Goal: Task Accomplishment & Management: Complete application form

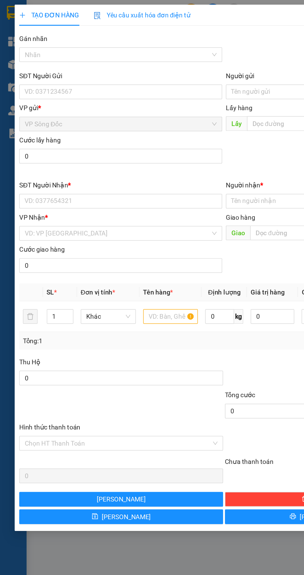
click at [41, 62] on input "SĐT Người Gửi" at bounding box center [82, 62] width 137 height 10
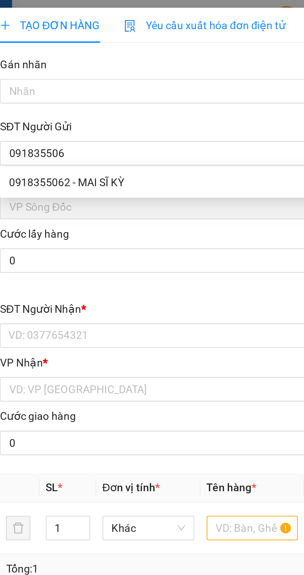
type input "0918355062"
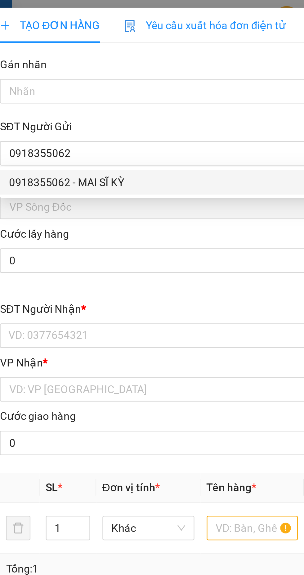
click at [47, 73] on div "0918355062 - MAI SĨ KỲ" at bounding box center [82, 73] width 130 height 7
type input "MAI SĨ KỲ"
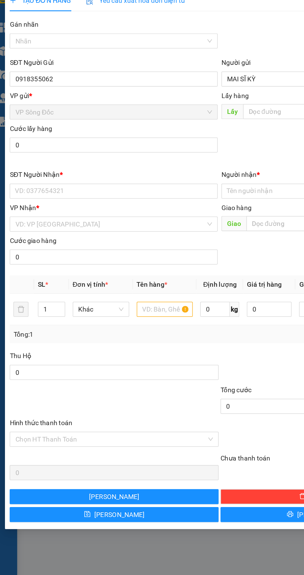
type input "0918355062"
click at [168, 62] on input "MAI SĨ KỲ" at bounding box center [221, 62] width 137 height 10
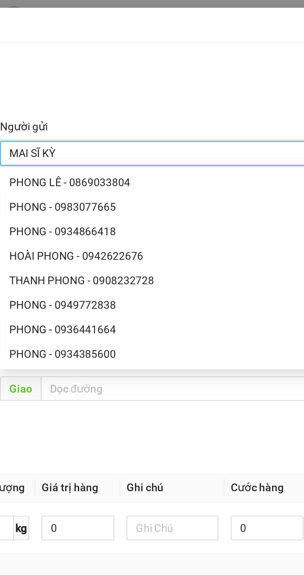
click at [171, 60] on input "MAI SĨ KỲ" at bounding box center [221, 62] width 137 height 10
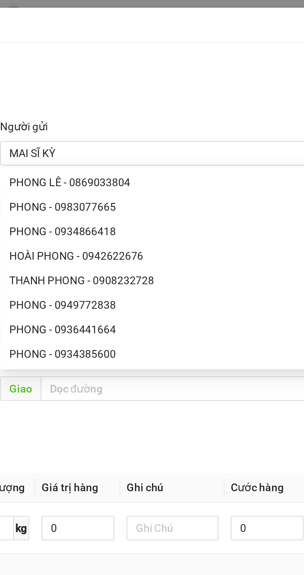
click at [219, 40] on div "Gói vận chuyển * Tiêu chuẩn Gán nhãn Nhãn" at bounding box center [151, 34] width 279 height 22
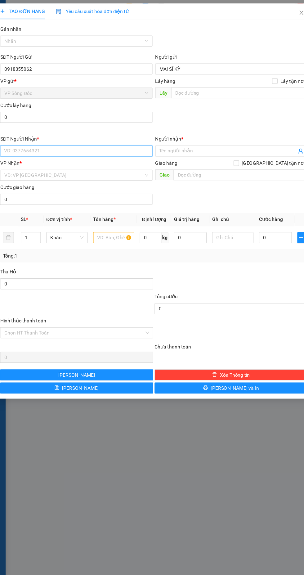
click at [59, 135] on input "SĐT Người Nhận *" at bounding box center [82, 136] width 137 height 10
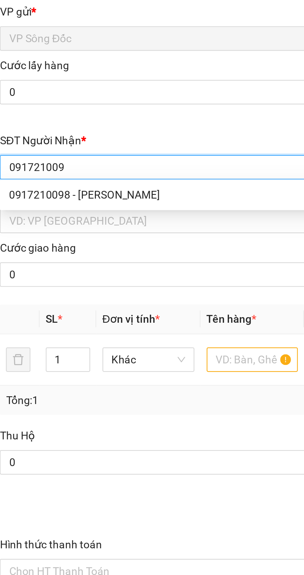
type input "0917210098"
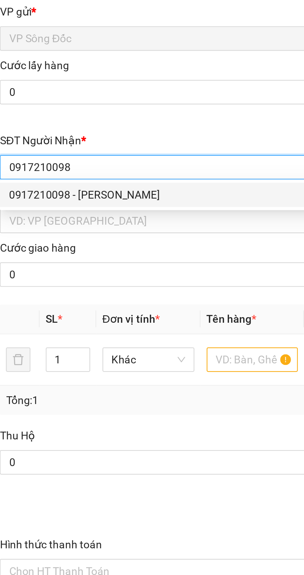
click at [40, 145] on div "0917210098 - [PERSON_NAME]" at bounding box center [82, 147] width 130 height 7
type input "[PERSON_NAME]"
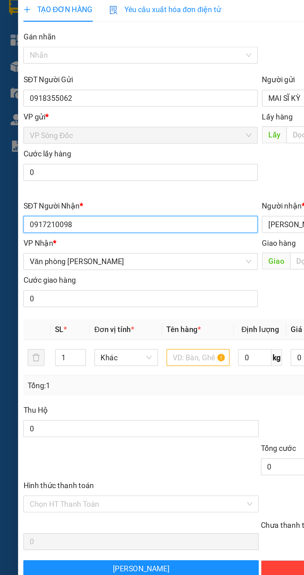
type input "0917210098"
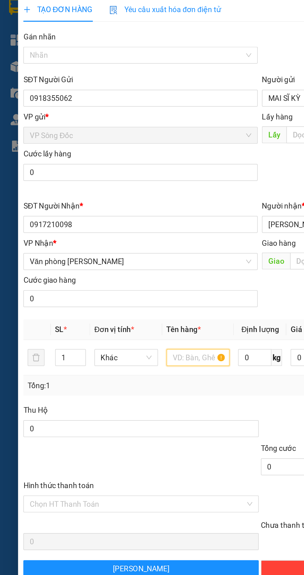
click at [119, 212] on input "text" at bounding box center [115, 214] width 37 height 10
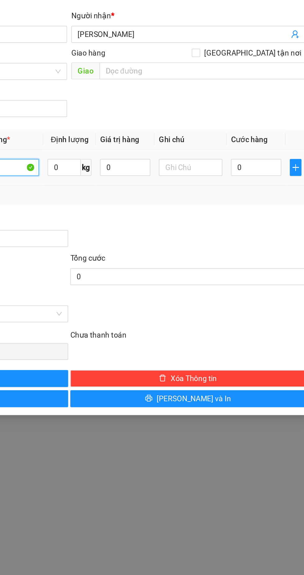
type input "Bao"
click at [254, 212] on input "0" at bounding box center [261, 214] width 29 height 10
type input "8"
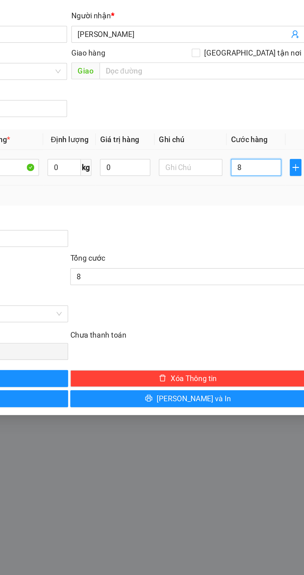
type input "80"
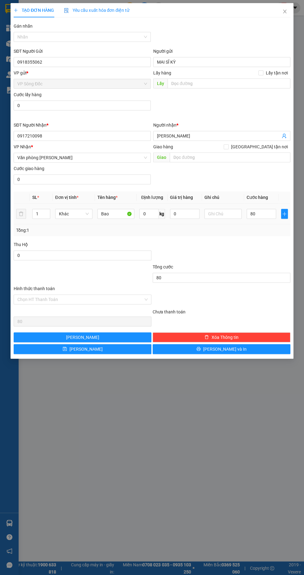
click at [58, 296] on input "Hình thức thanh toán" at bounding box center [80, 299] width 126 height 9
type input "80.000"
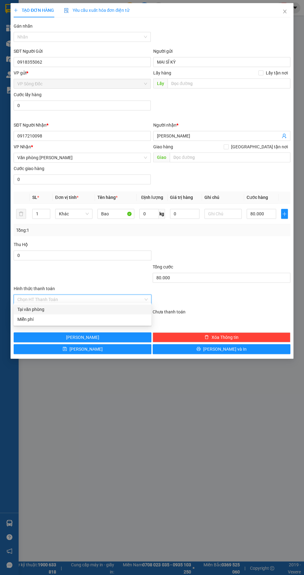
click at [257, 252] on div at bounding box center [221, 252] width 139 height 22
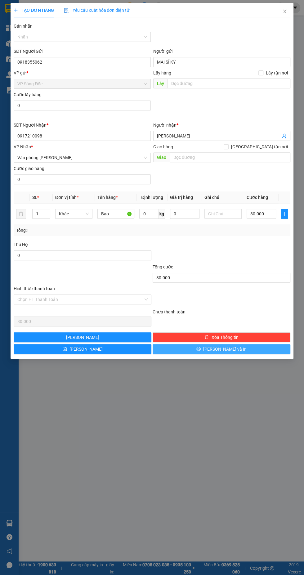
click at [234, 351] on button "[PERSON_NAME] và In" at bounding box center [222, 349] width 138 height 10
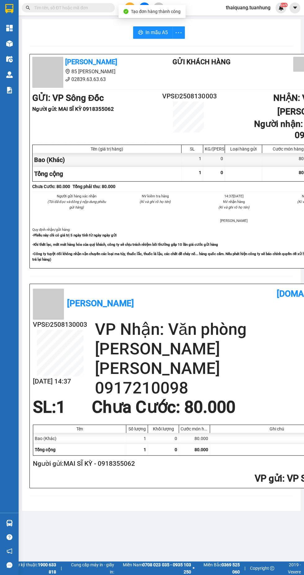
scroll to position [0, 43]
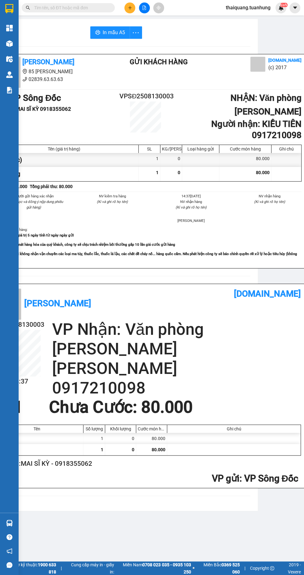
click at [9, 43] on img at bounding box center [9, 43] width 7 height 7
click at [11, 40] on img at bounding box center [9, 43] width 7 height 7
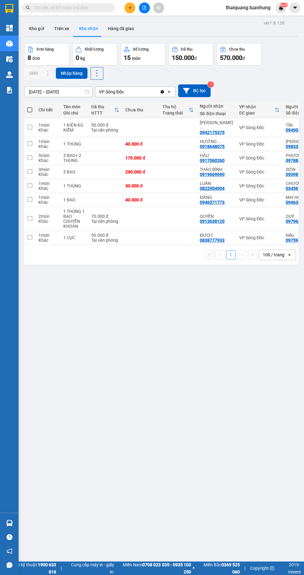
click at [38, 30] on button "Kho gửi" at bounding box center [36, 28] width 25 height 15
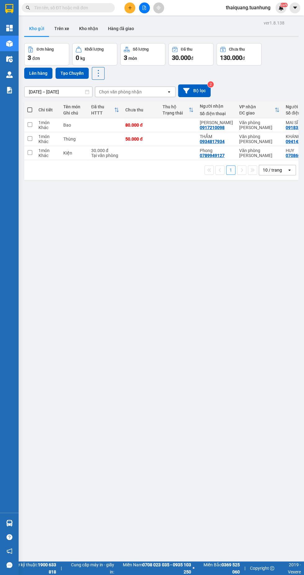
click at [82, 33] on button "Kho nhận" at bounding box center [88, 28] width 29 height 15
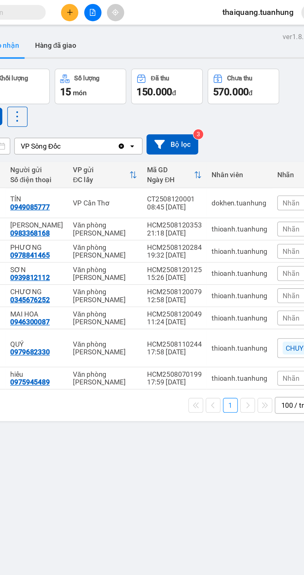
scroll to position [0, 213]
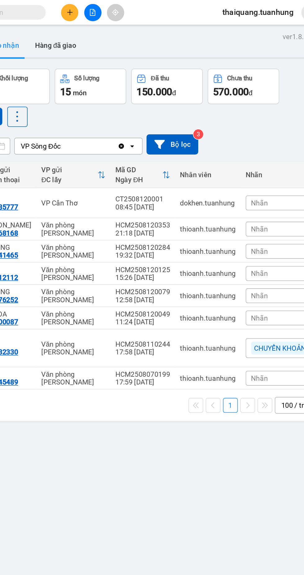
click at [196, 128] on td "dokhen.tuanhung" at bounding box center [216, 127] width 41 height 19
checkbox input "true"
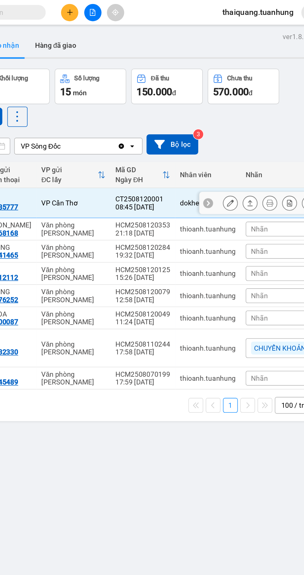
click at [230, 125] on icon at bounding box center [231, 127] width 4 height 4
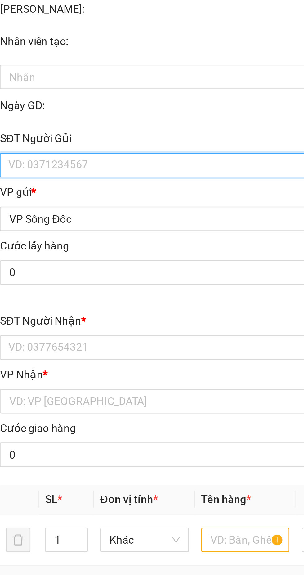
type input "0949085777"
type input "TÍN"
type input "0942175375"
type input "[PERSON_NAME]"
type input "50.000"
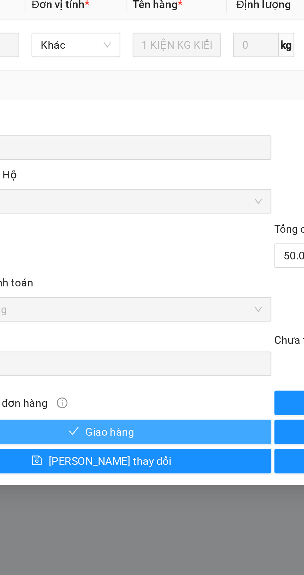
click at [108, 396] on button "Giao hàng" at bounding box center [83, 397] width 138 height 10
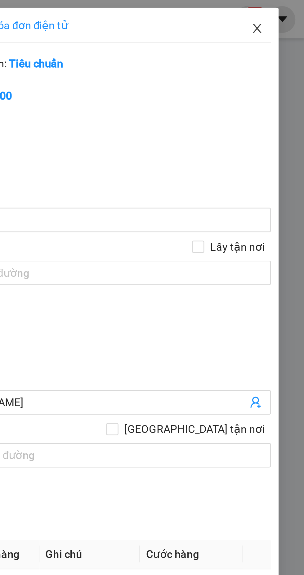
click at [285, 12] on icon "close" at bounding box center [284, 11] width 5 height 5
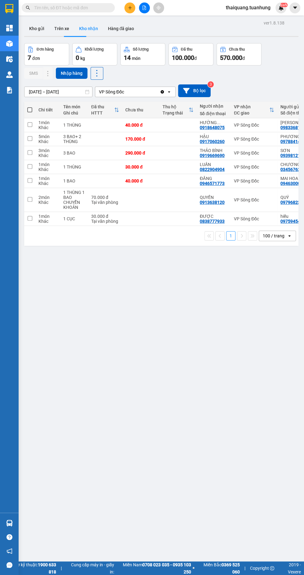
click at [130, 7] on icon "plus" at bounding box center [129, 7] width 3 height 0
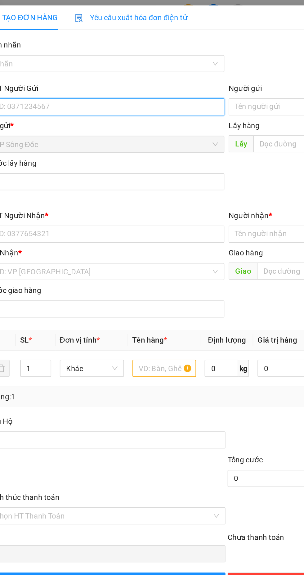
click at [50, 60] on input "SĐT Người Gửi" at bounding box center [82, 62] width 137 height 10
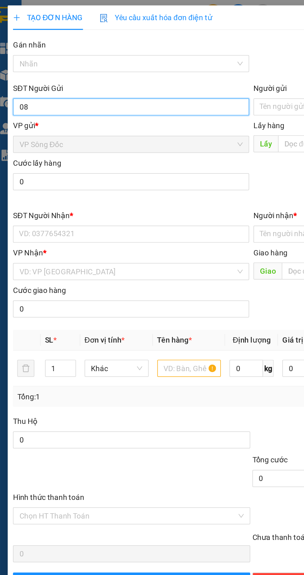
type input "0"
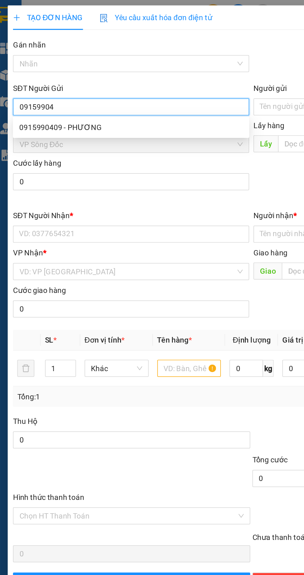
click at [35, 70] on div "0915990409 - PHƯƠNG" at bounding box center [82, 74] width 137 height 10
type input "0915990409"
type input "PHƯƠNG"
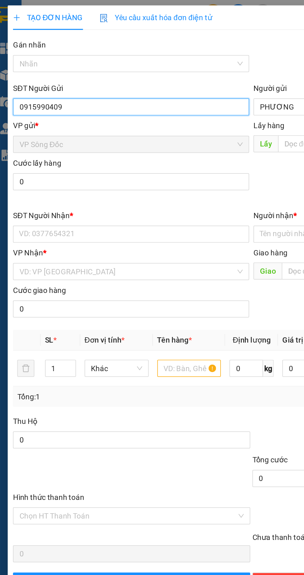
type input "0915990409"
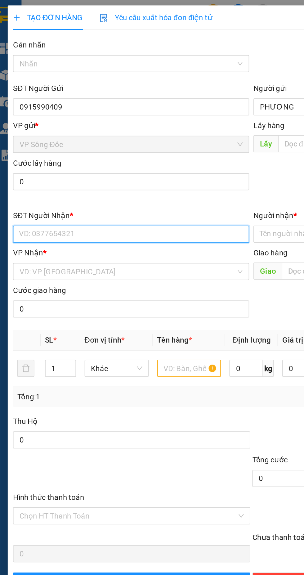
click at [39, 134] on input "SĐT Người Nhận *" at bounding box center [82, 136] width 137 height 10
type input "0898010708"
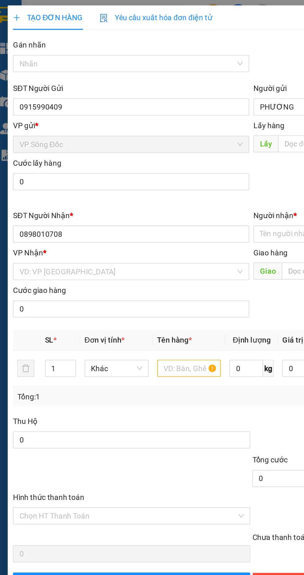
click at [170, 132] on input "Người nhận *" at bounding box center [218, 135] width 123 height 7
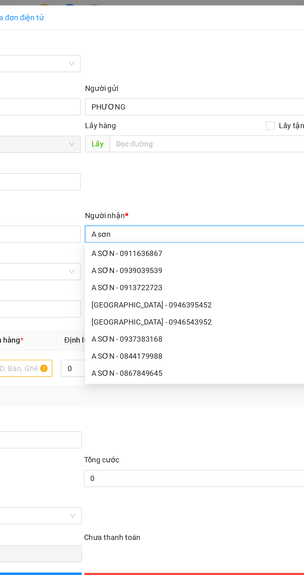
type input "A sơn"
click at [212, 98] on div "SĐT Người Gửi 0915990409 Người gửi PHƯƠNG VP gửi * VP Sông Đốc Lấy hàng Lấy tận…" at bounding box center [151, 80] width 279 height 65
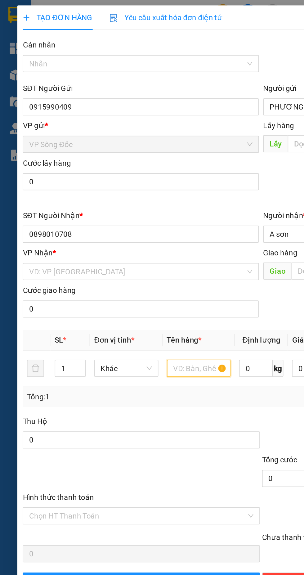
click at [107, 210] on input "text" at bounding box center [115, 214] width 37 height 10
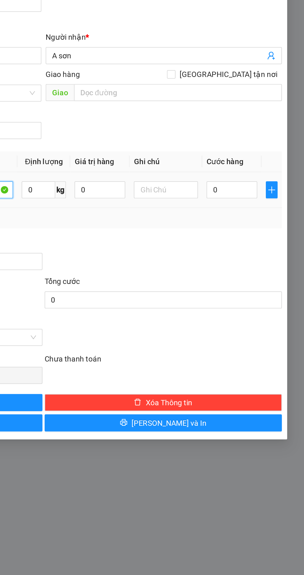
type input "Thùng"
click at [260, 209] on input "0" at bounding box center [261, 214] width 29 height 10
type input "9"
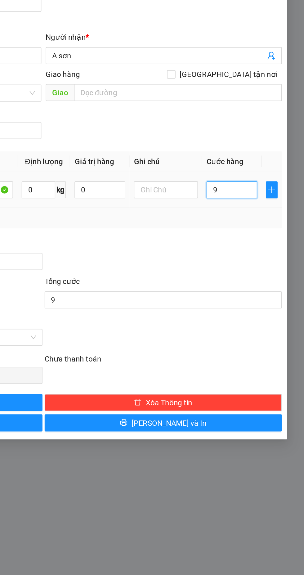
type input "90"
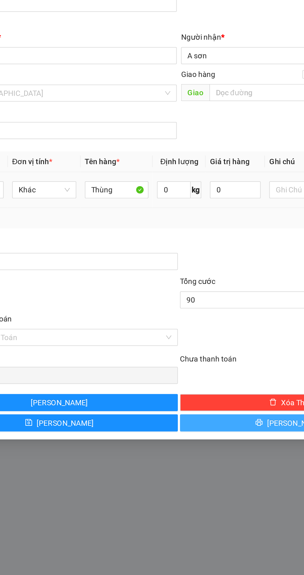
click at [196, 348] on button "[PERSON_NAME] và In" at bounding box center [222, 349] width 138 height 10
type input "90.000"
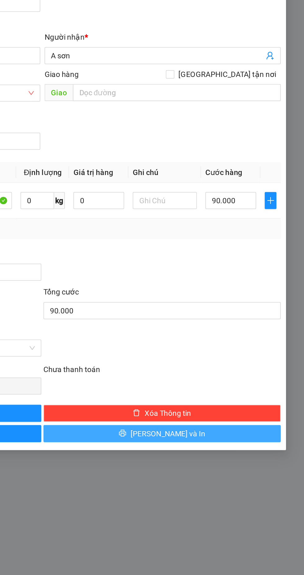
click at [248, 352] on button "[PERSON_NAME] và In" at bounding box center [222, 355] width 138 height 10
click at [233, 352] on span "[PERSON_NAME] và In" at bounding box center [224, 355] width 43 height 7
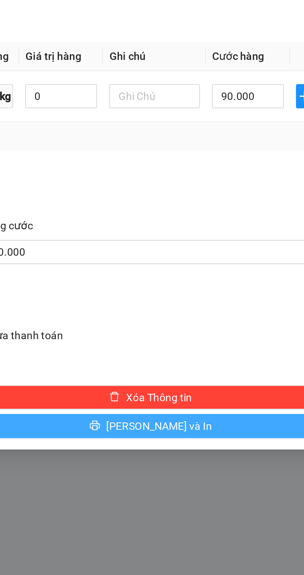
click at [230, 354] on span "[PERSON_NAME] và In" at bounding box center [224, 355] width 43 height 7
click at [237, 353] on button "[PERSON_NAME] và In" at bounding box center [222, 355] width 138 height 10
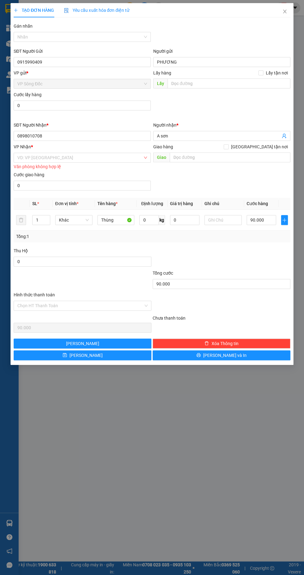
click at [72, 156] on input "search" at bounding box center [79, 157] width 125 height 9
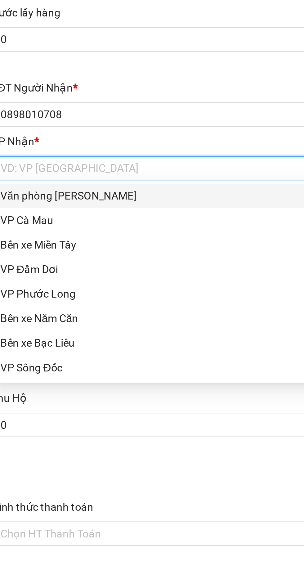
click at [45, 170] on div "Văn phòng [PERSON_NAME]" at bounding box center [82, 168] width 130 height 7
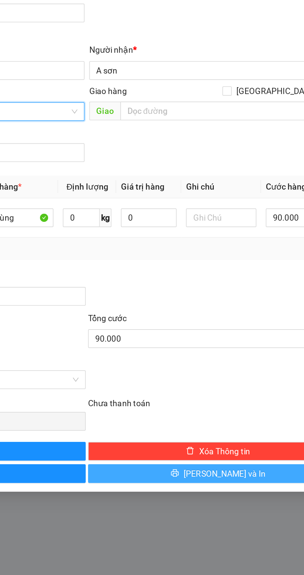
click at [229, 346] on span "[PERSON_NAME] và In" at bounding box center [224, 348] width 43 height 7
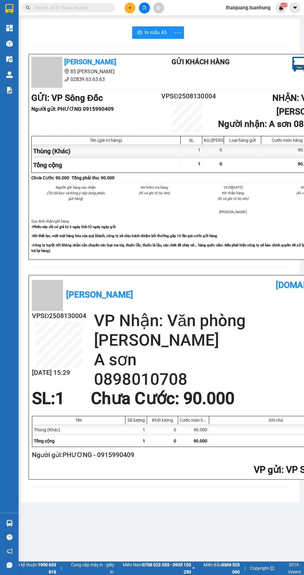
scroll to position [23, 0]
